Goal: Task Accomplishment & Management: Complete application form

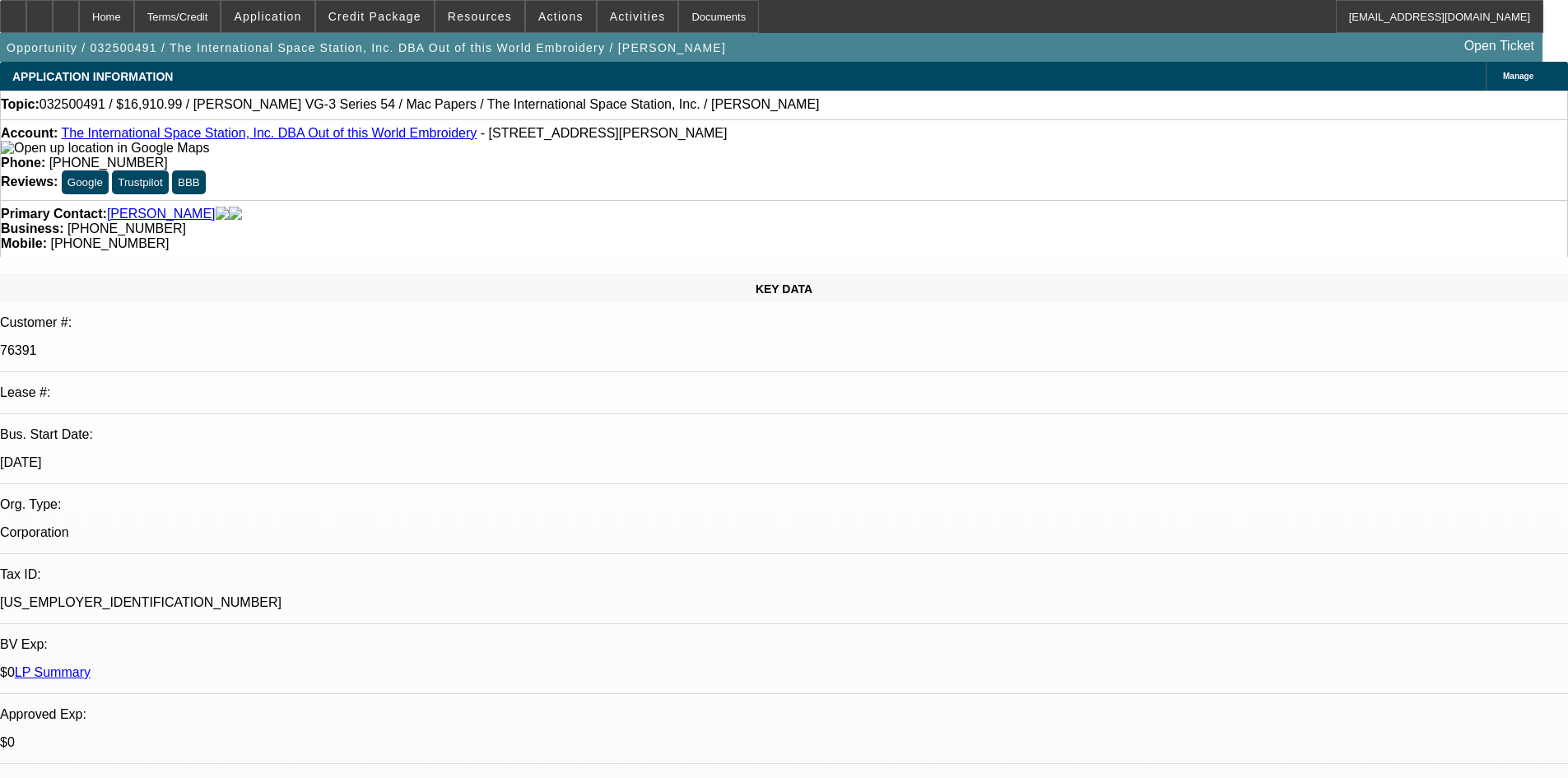
select select "0"
select select "6"
select select "0"
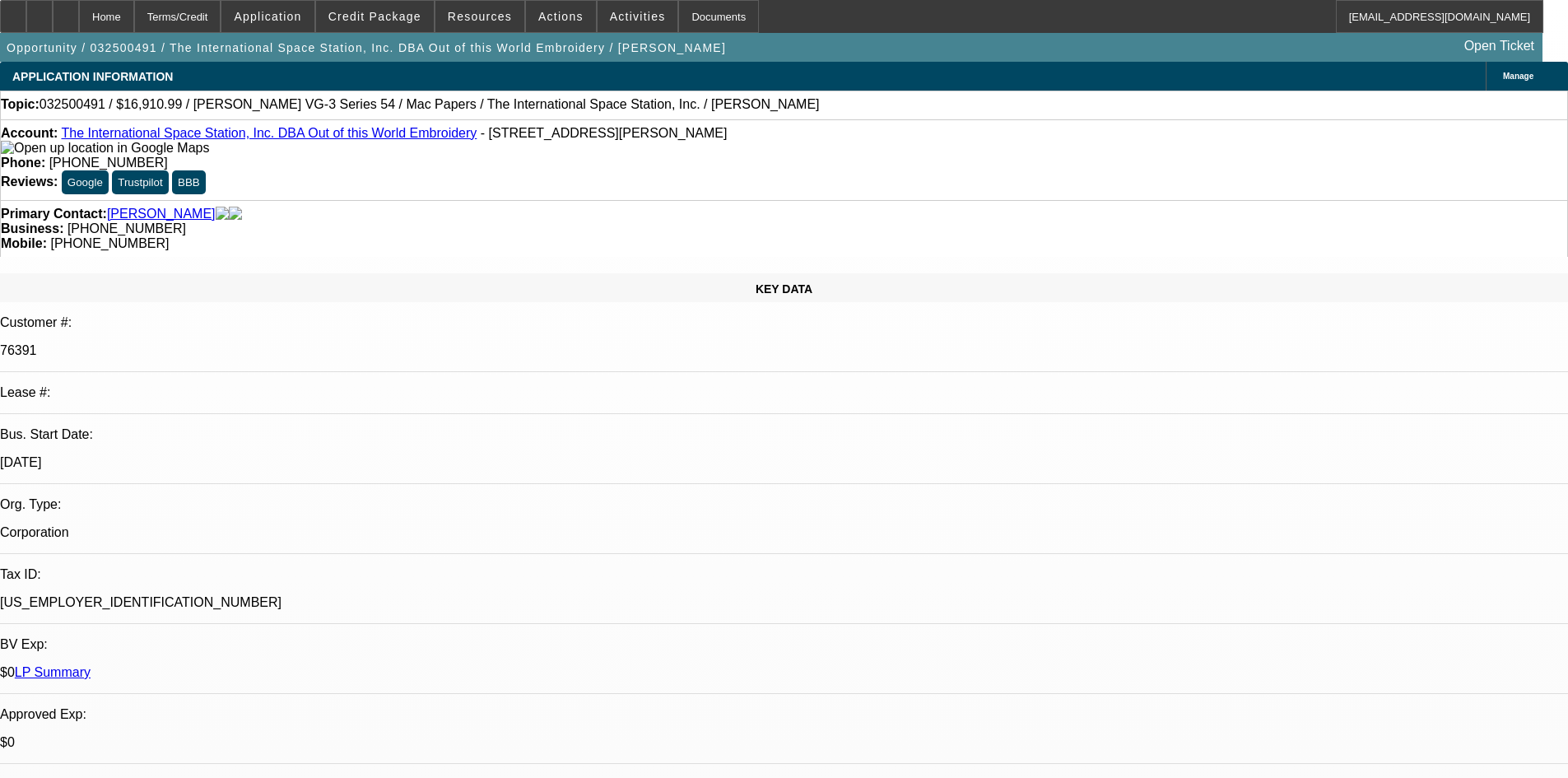
select select "0"
select select "6"
select select "0"
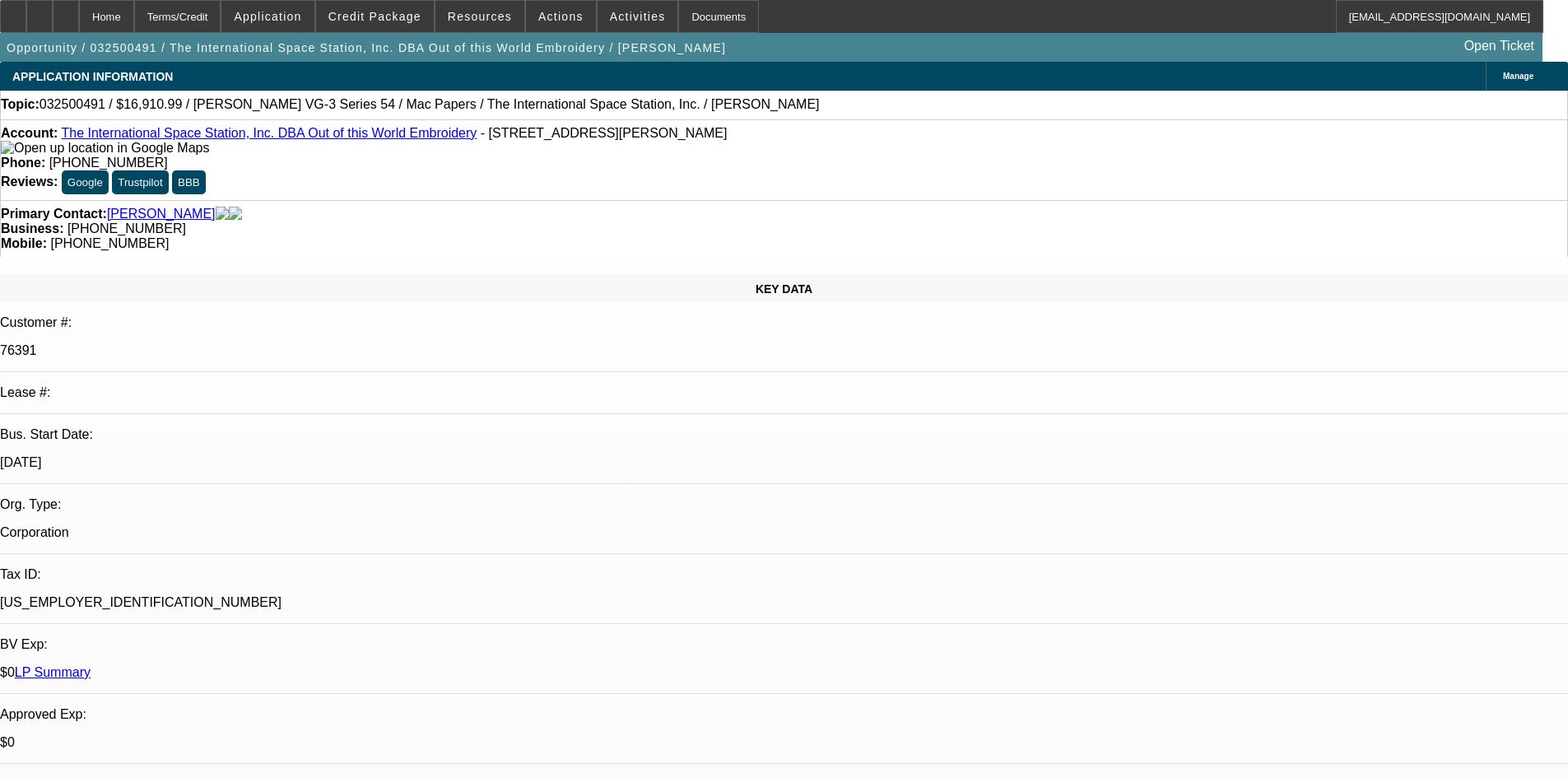
select select "2"
select select "0"
select select "6"
select select "0"
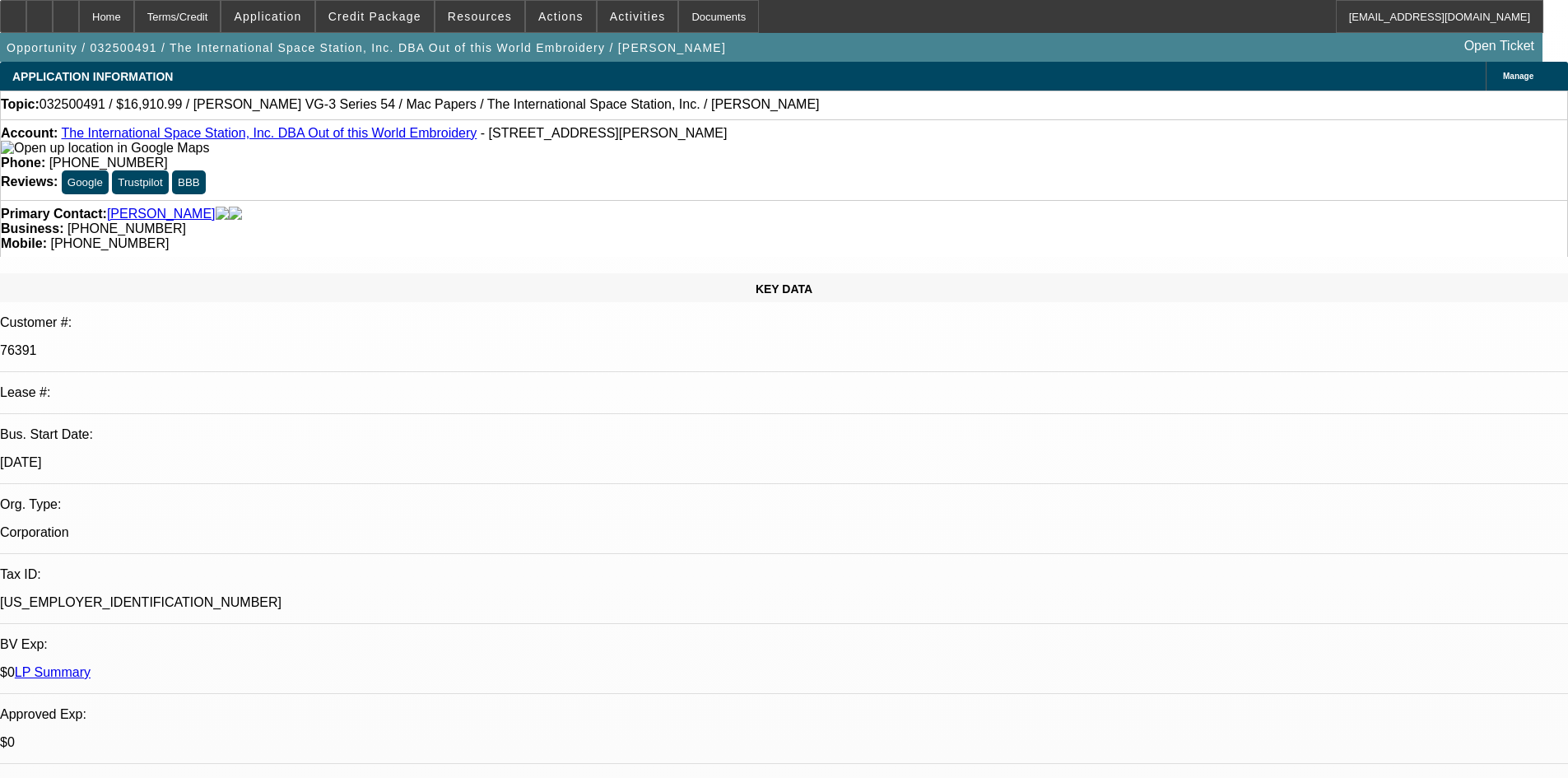
select select "2"
select select "0"
select select "6"
